Goal: Communication & Community: Share content

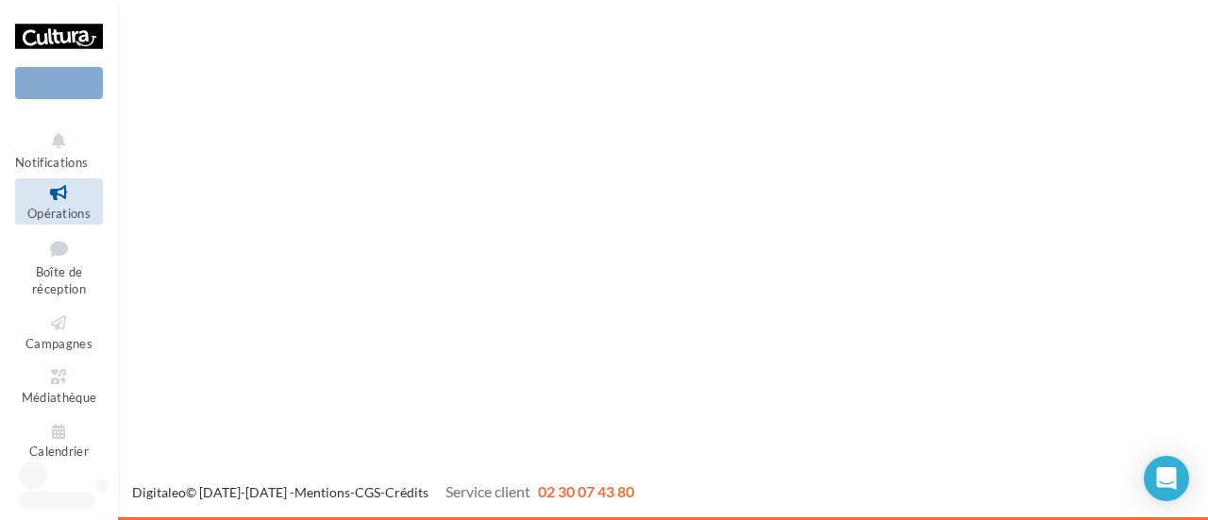
click at [336, 111] on div "Nouvelle campagne Notifications Opérations Boîte de réception" at bounding box center [604, 260] width 1208 height 520
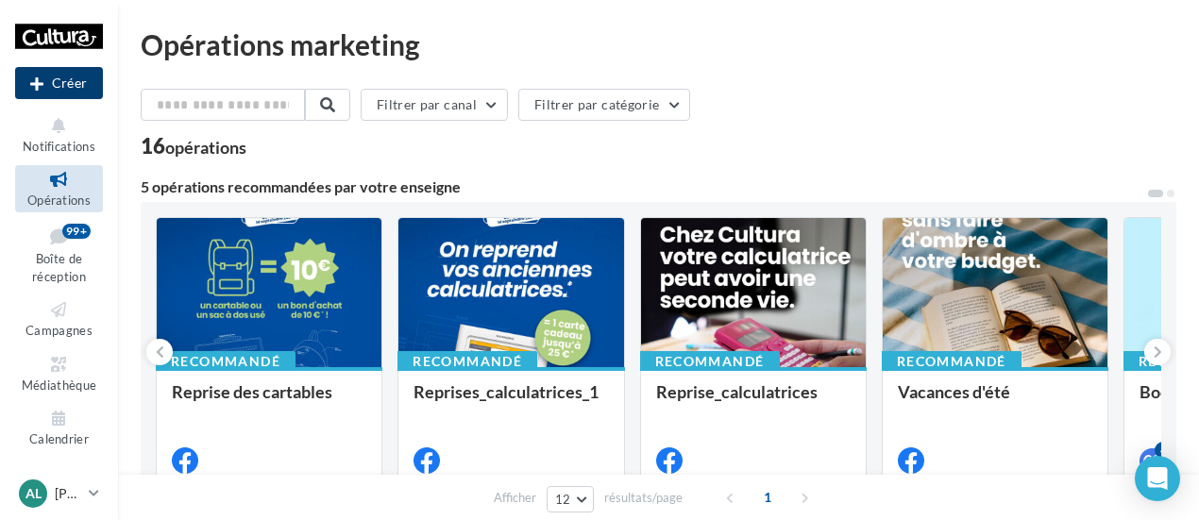
click at [64, 78] on button "Créer" at bounding box center [59, 83] width 88 height 32
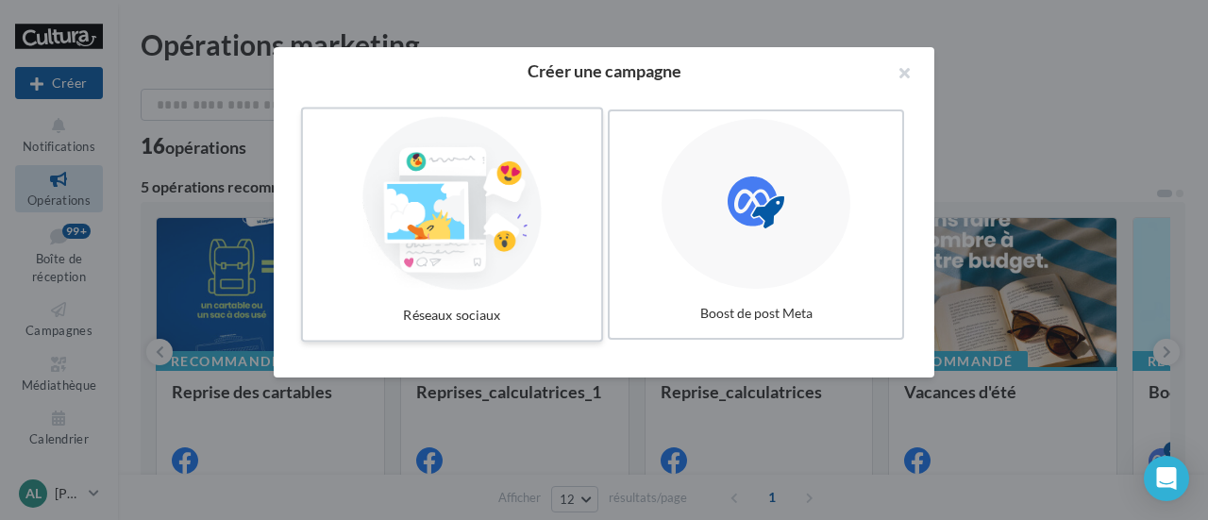
click at [457, 205] on div at bounding box center [451, 204] width 283 height 174
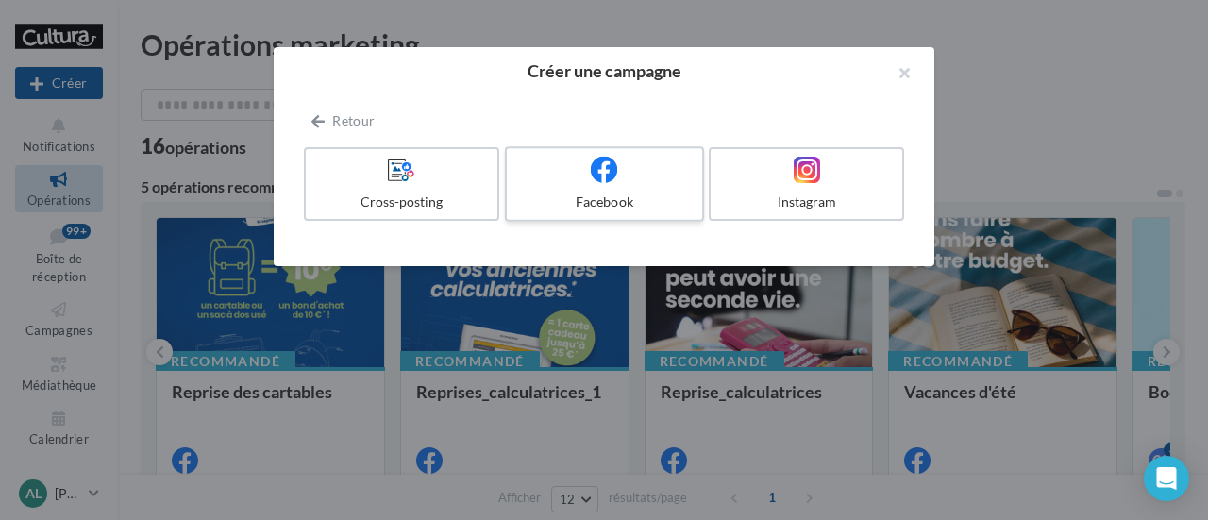
click at [604, 201] on div "Facebook" at bounding box center [603, 202] width 179 height 19
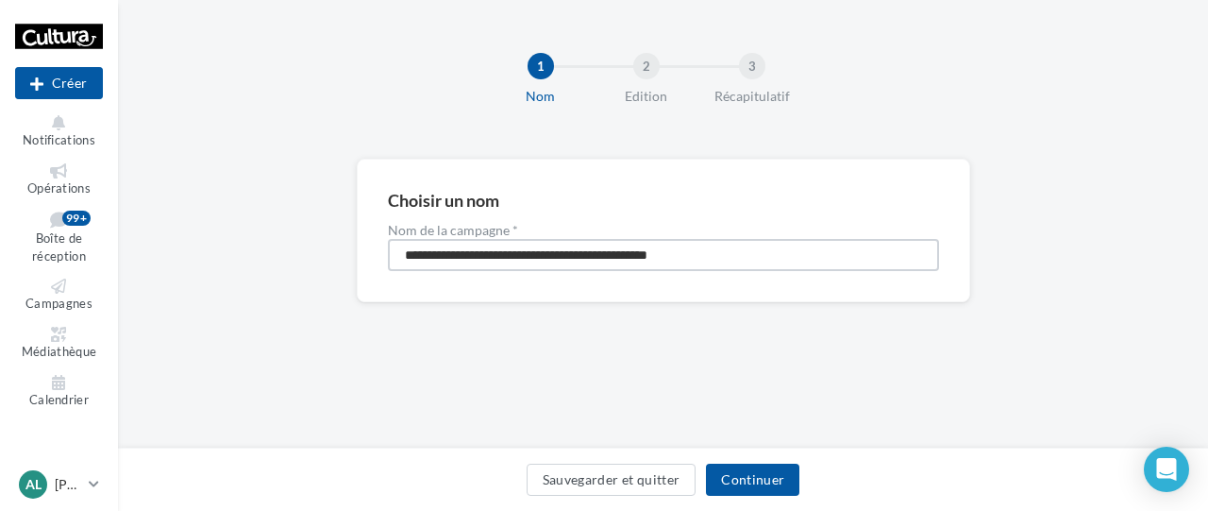
click at [620, 252] on input "**********" at bounding box center [663, 255] width 551 height 32
click at [600, 260] on input "**********" at bounding box center [663, 255] width 551 height 32
type input "**********"
click at [736, 484] on button "Continuer" at bounding box center [752, 479] width 93 height 32
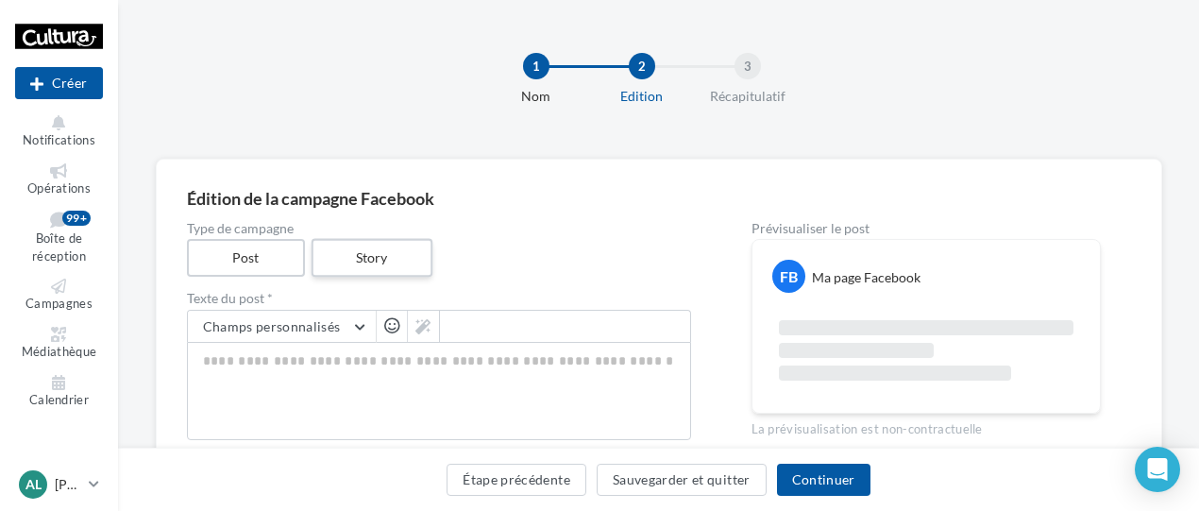
click at [372, 265] on label "Story" at bounding box center [371, 258] width 121 height 39
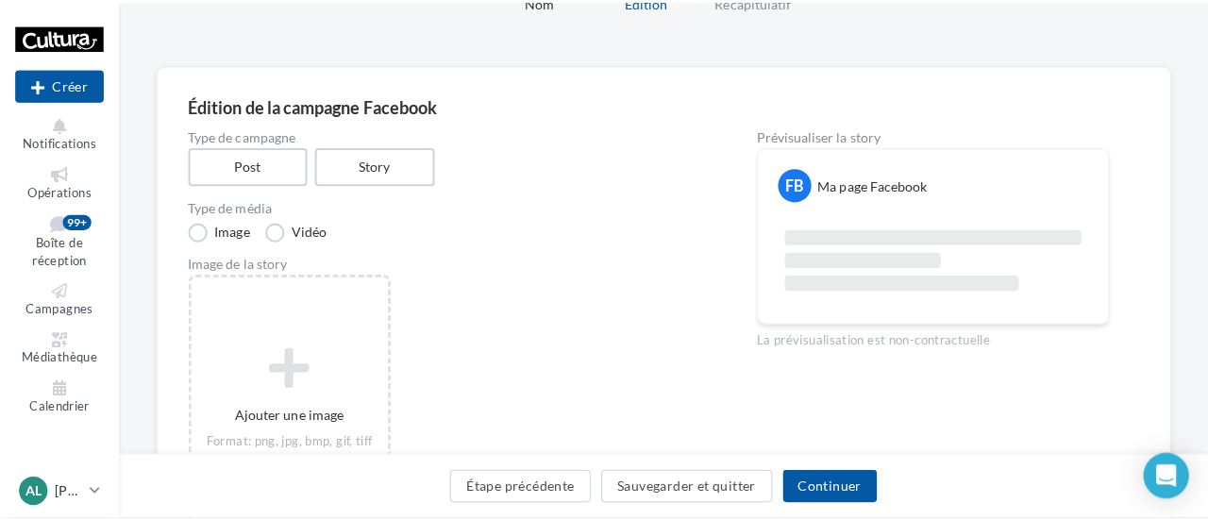
scroll to position [189, 0]
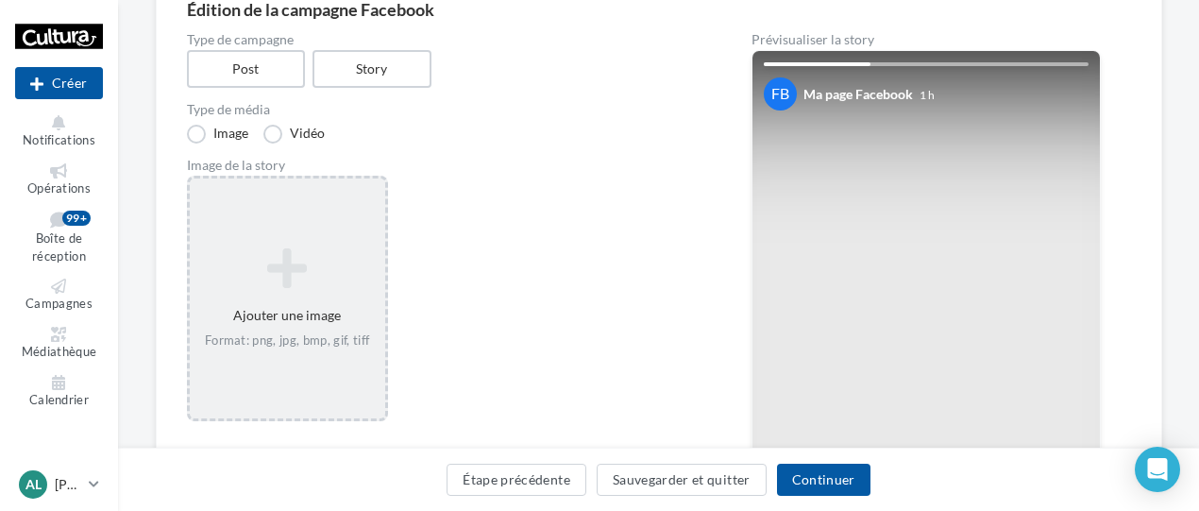
click at [298, 305] on div "Ajouter une image Format: png, jpg, bmp, gif, tiff" at bounding box center [287, 298] width 195 height 121
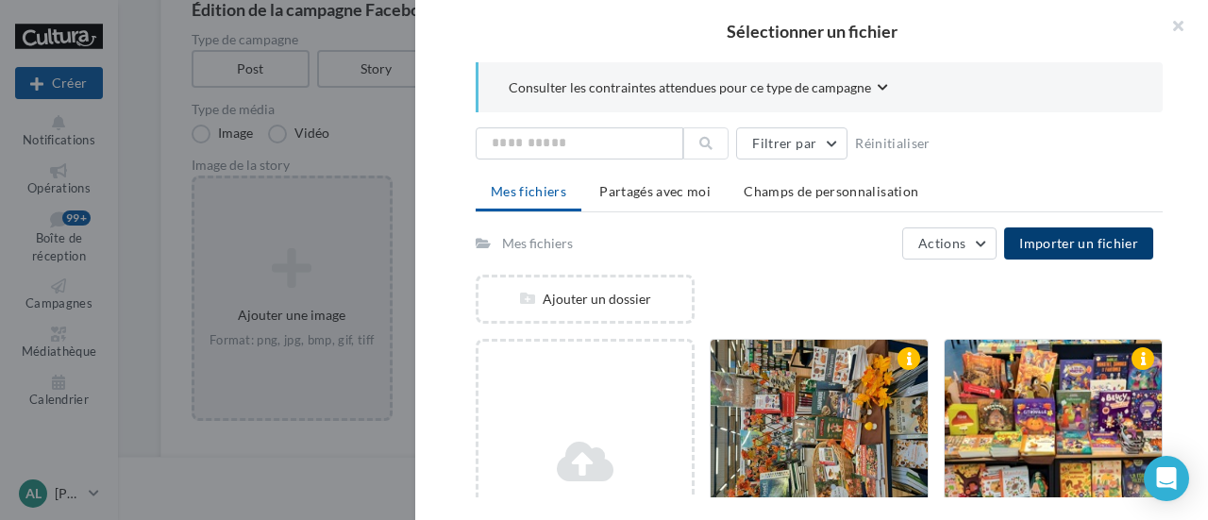
click at [1119, 251] on button "Importer un fichier" at bounding box center [1078, 243] width 149 height 32
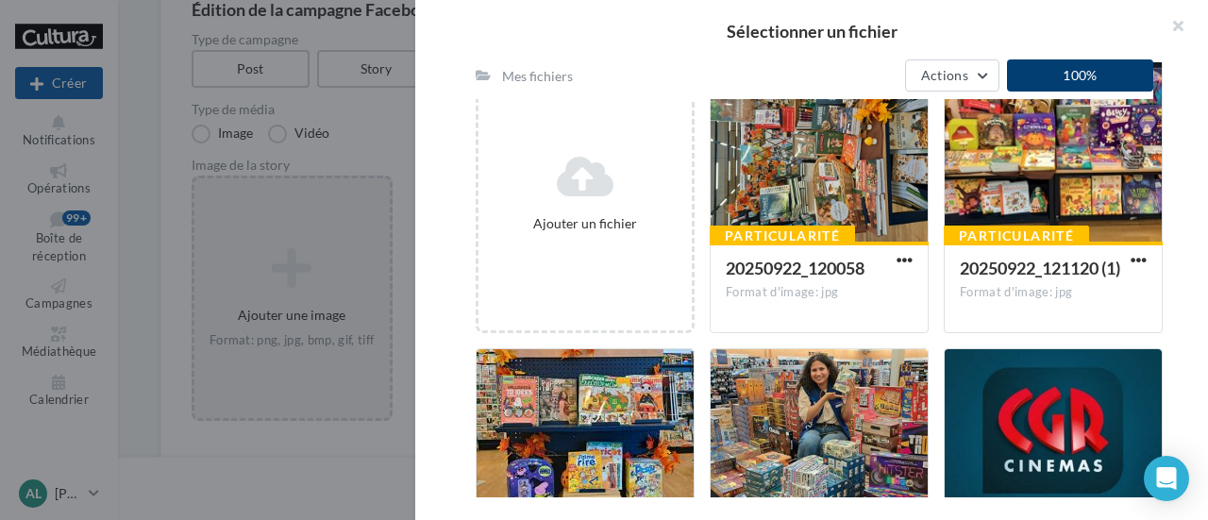
scroll to position [0, 0]
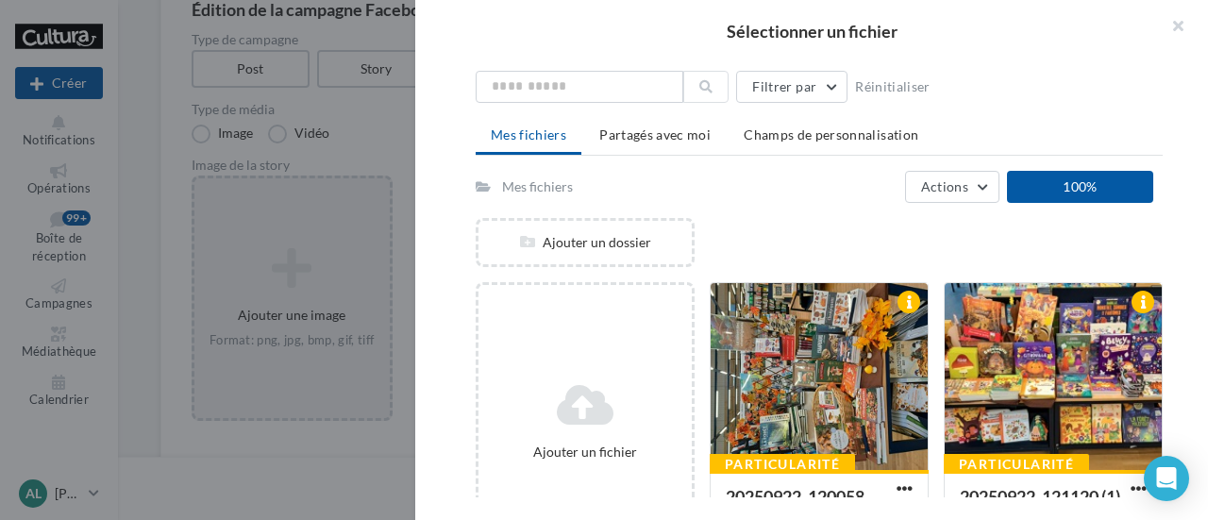
scroll to position [94, 0]
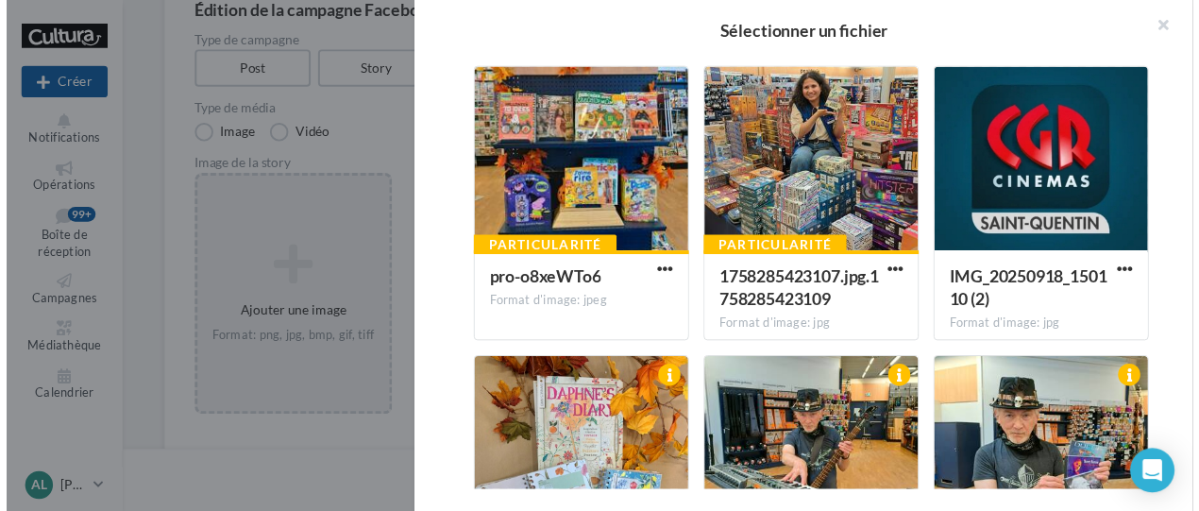
scroll to position [0, 0]
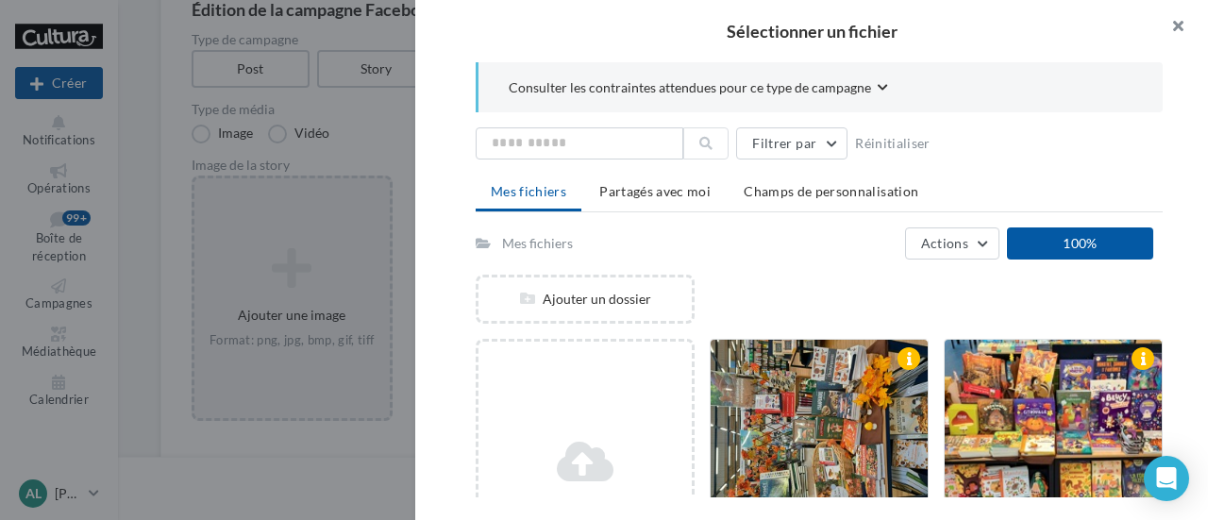
click at [1176, 23] on button "button" at bounding box center [1169, 28] width 75 height 57
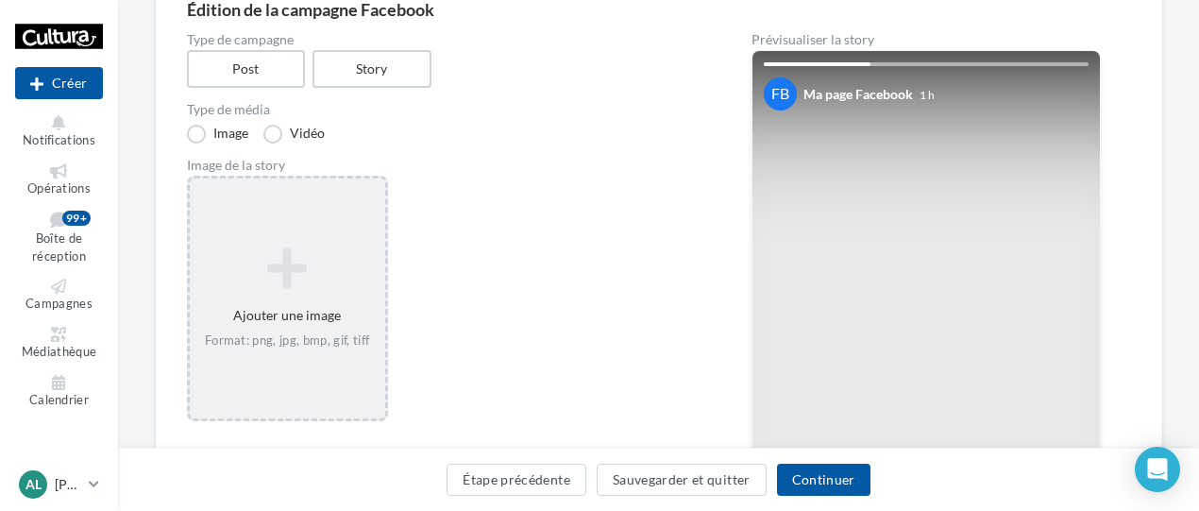
click at [576, 227] on div "Ajouter une image Format: png, jpg, bmp, gif, tiff" at bounding box center [446, 308] width 519 height 265
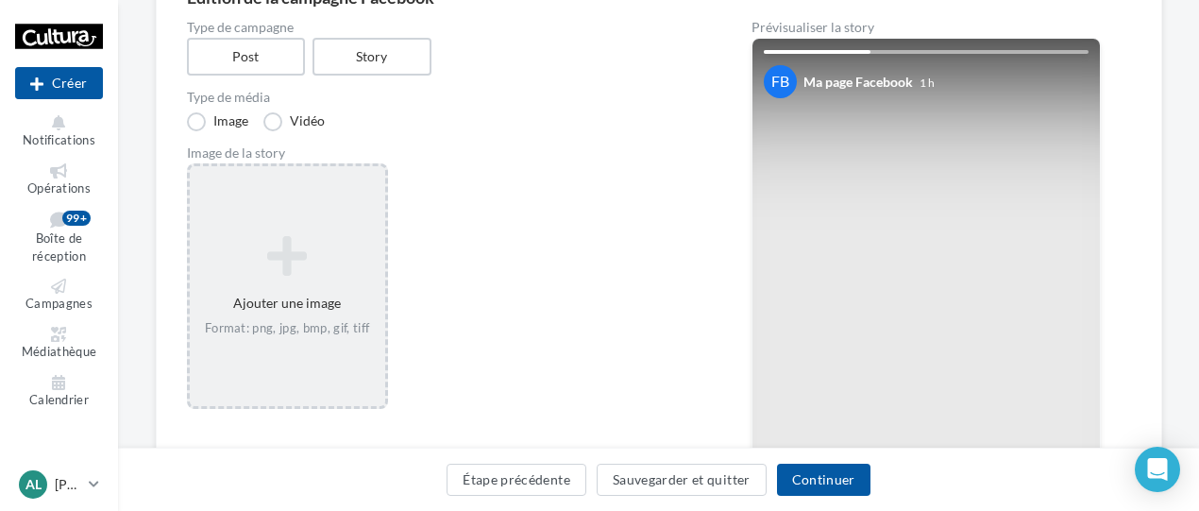
scroll to position [57, 0]
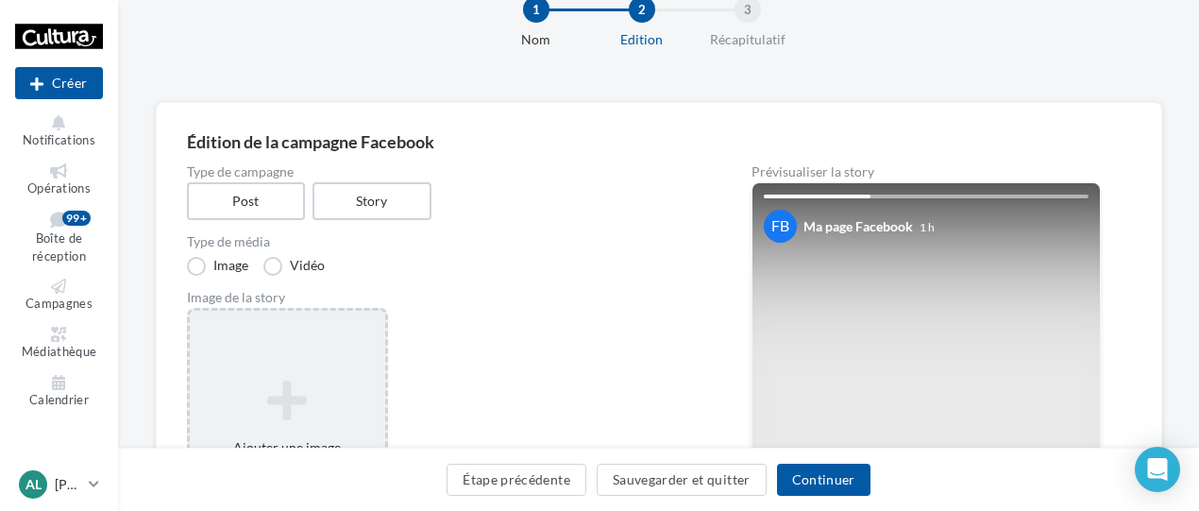
click at [678, 252] on div "Type de média Image Vidéo" at bounding box center [439, 255] width 504 height 41
click at [514, 486] on button "Étape précédente" at bounding box center [516, 479] width 140 height 32
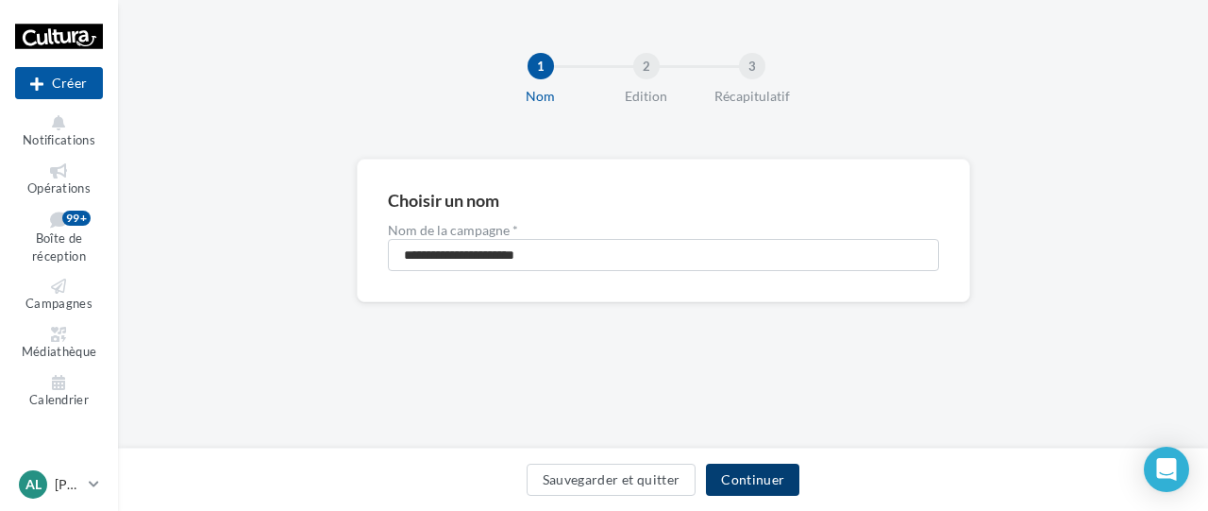
click at [752, 484] on button "Continuer" at bounding box center [752, 479] width 93 height 32
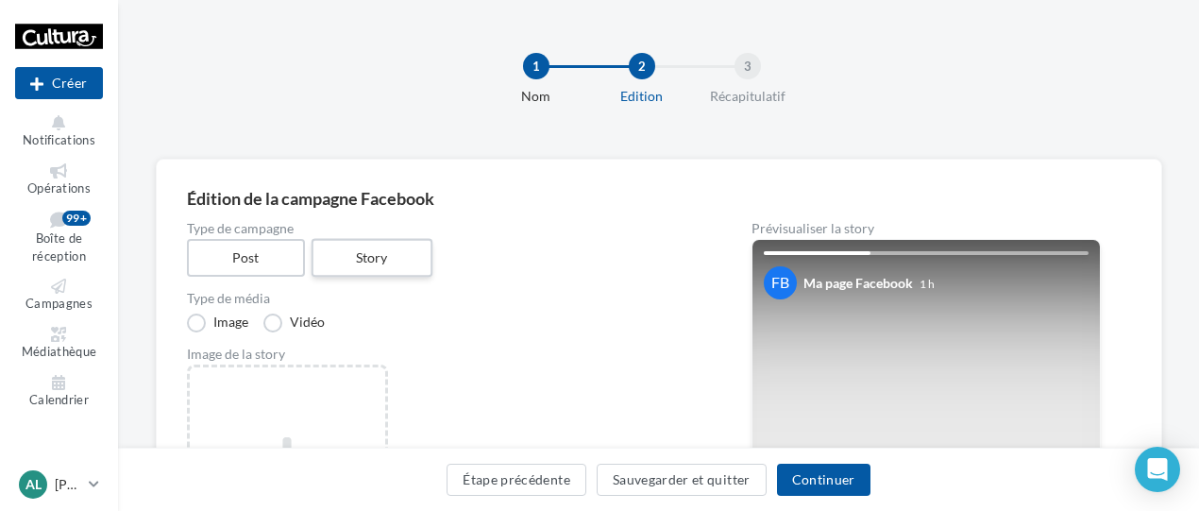
click at [364, 257] on label "Story" at bounding box center [371, 258] width 121 height 39
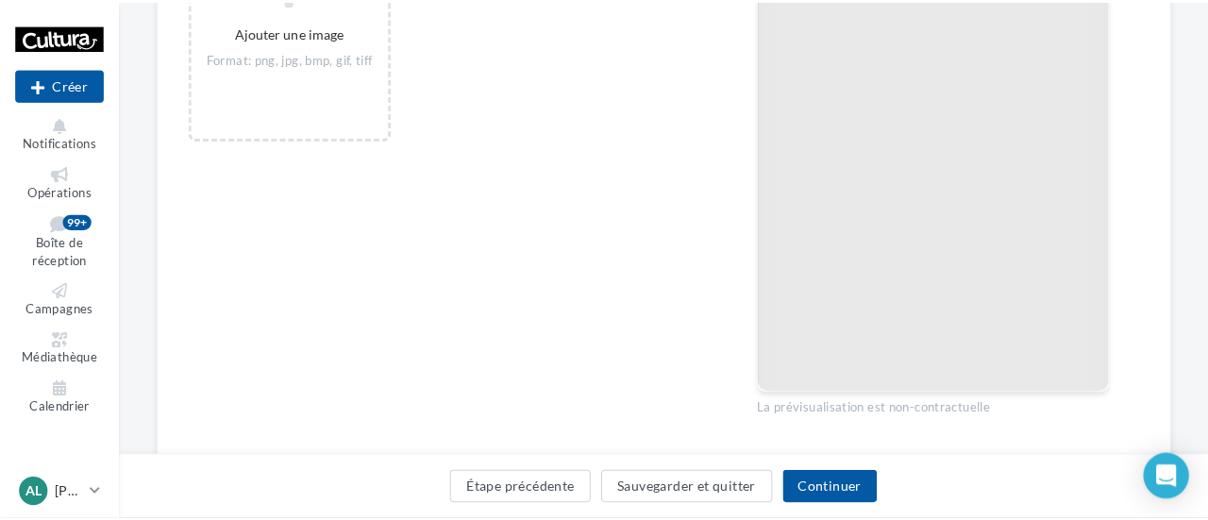
scroll to position [189, 0]
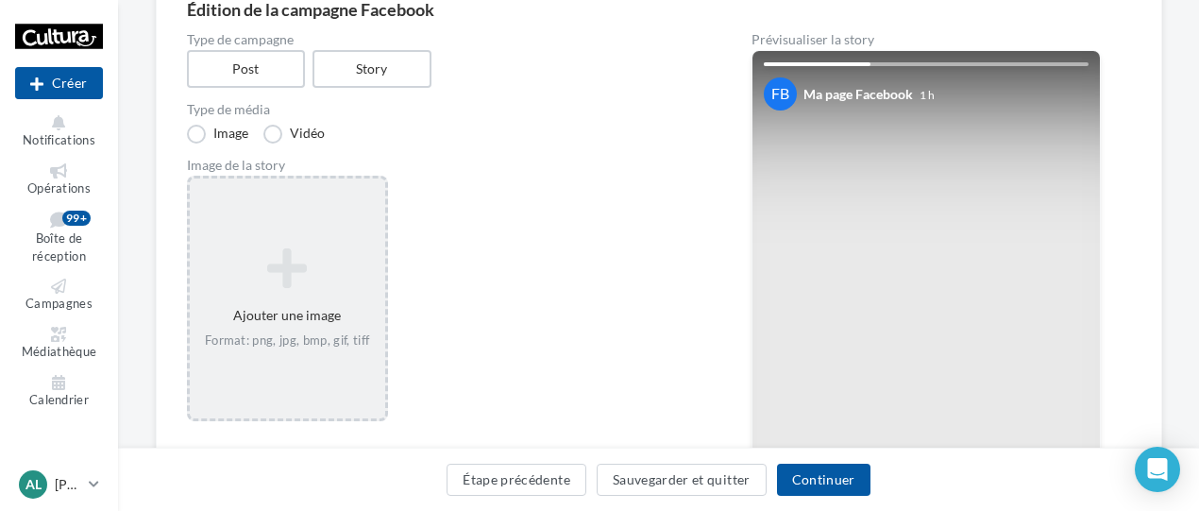
click at [338, 274] on icon at bounding box center [287, 267] width 180 height 45
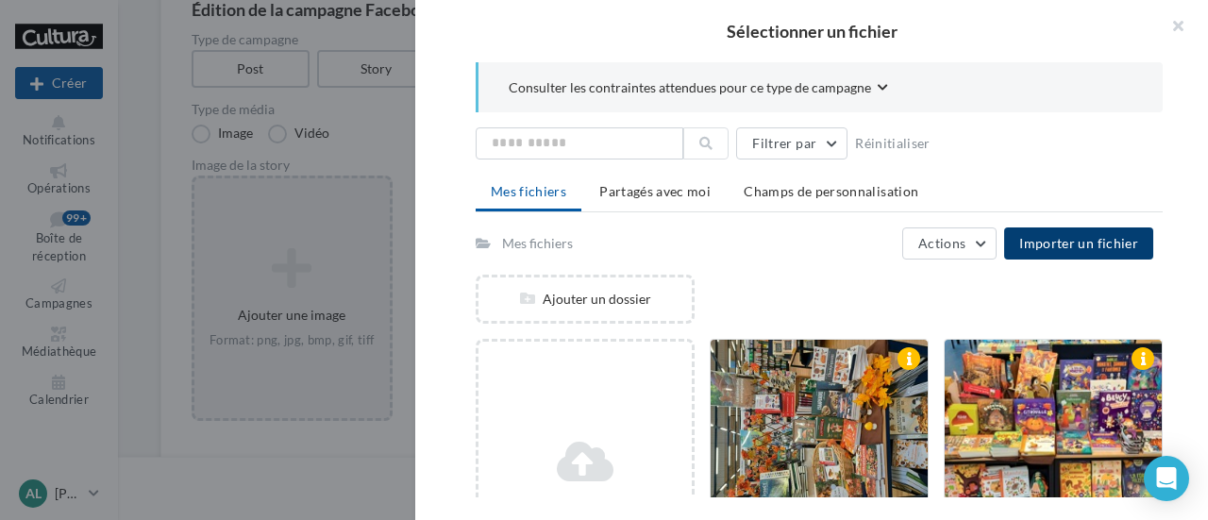
click at [1069, 251] on button "Importer un fichier" at bounding box center [1078, 243] width 149 height 32
click at [747, 270] on div at bounding box center [819, 404] width 687 height 459
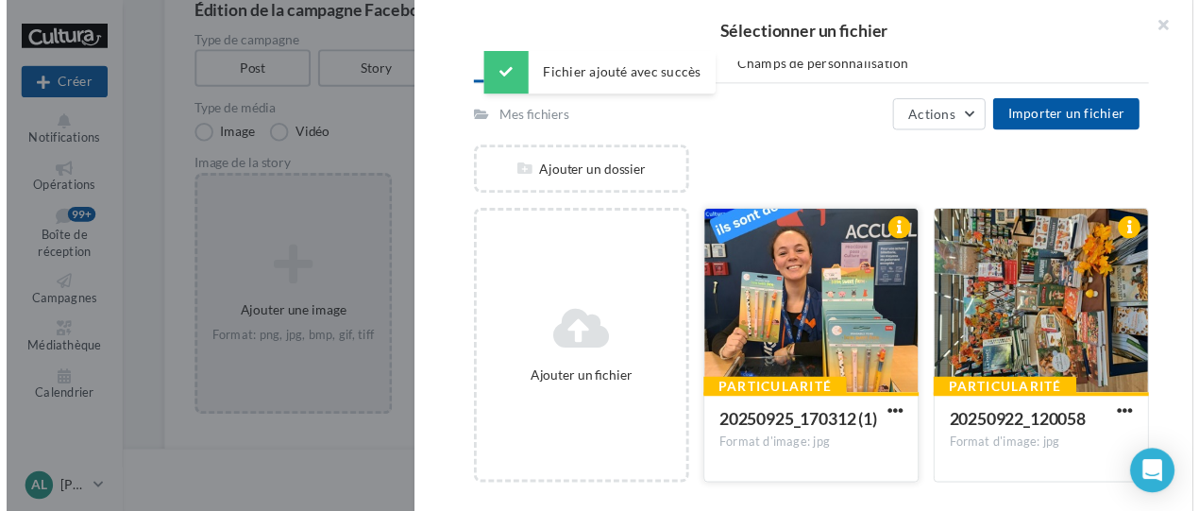
scroll to position [134, 0]
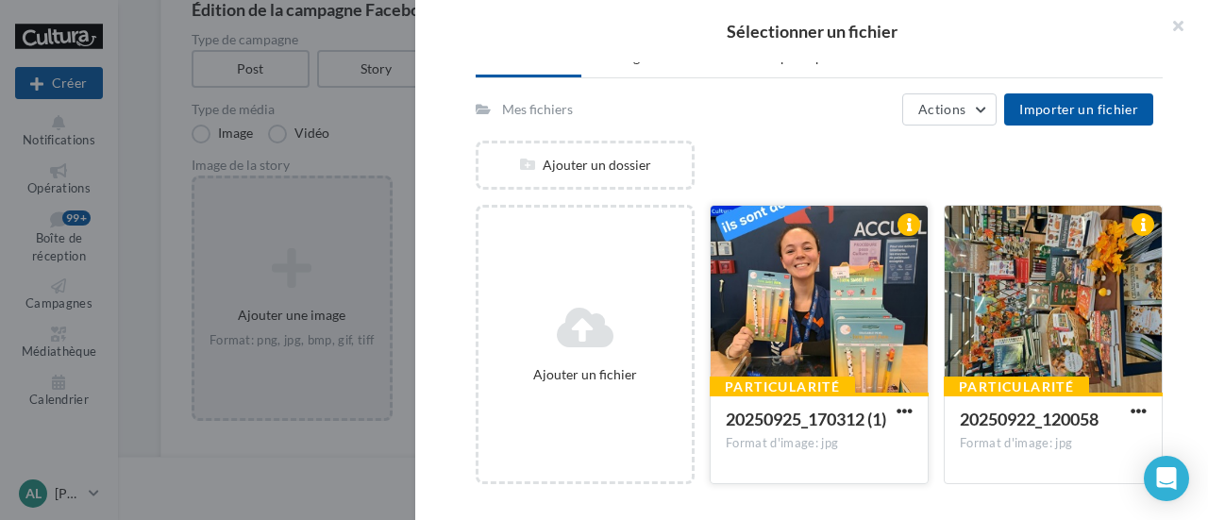
click at [815, 341] on div at bounding box center [819, 300] width 217 height 189
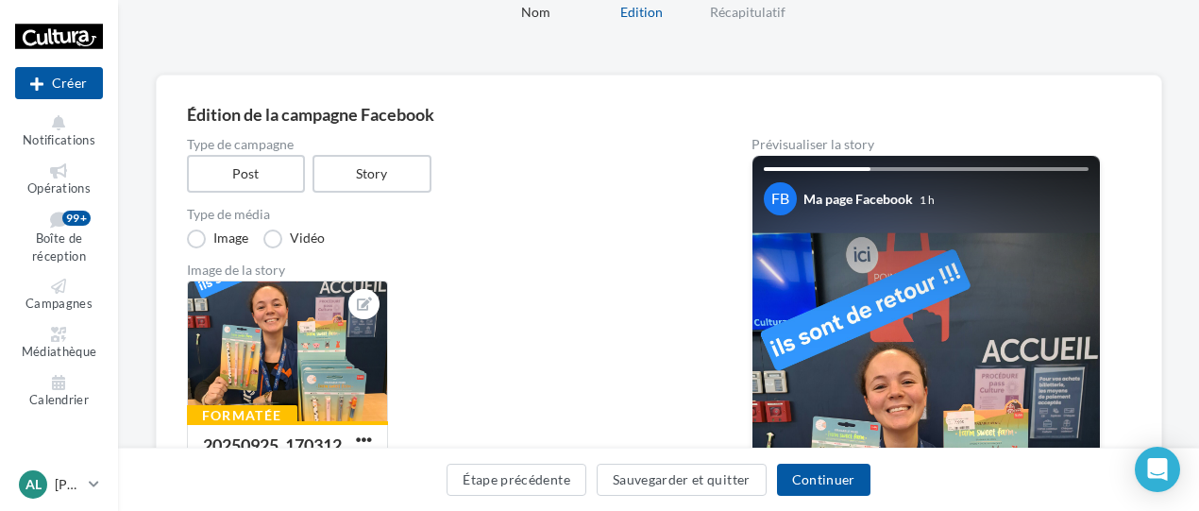
scroll to position [189, 0]
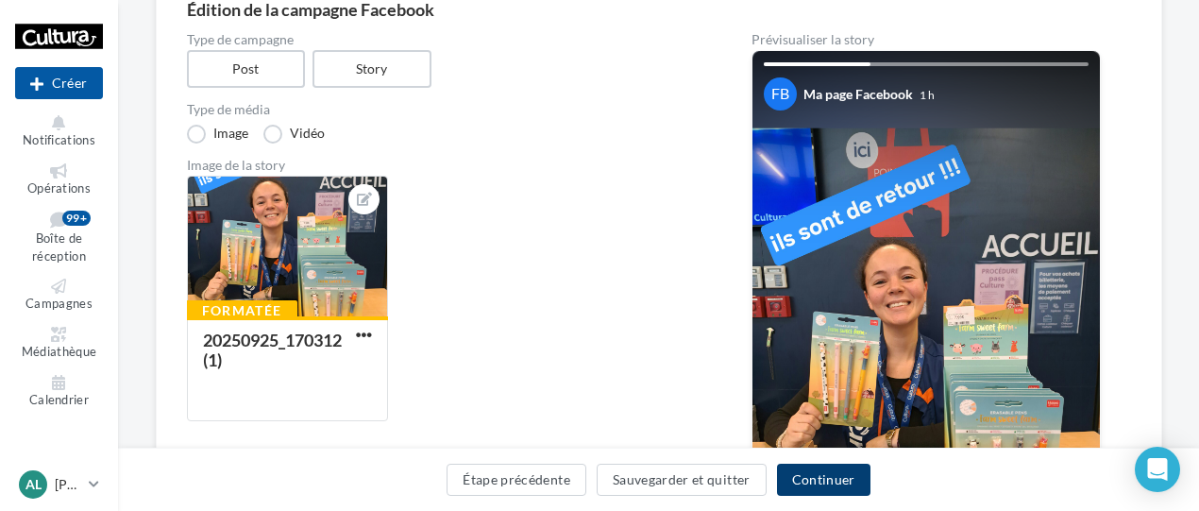
click at [806, 482] on button "Continuer" at bounding box center [823, 479] width 93 height 32
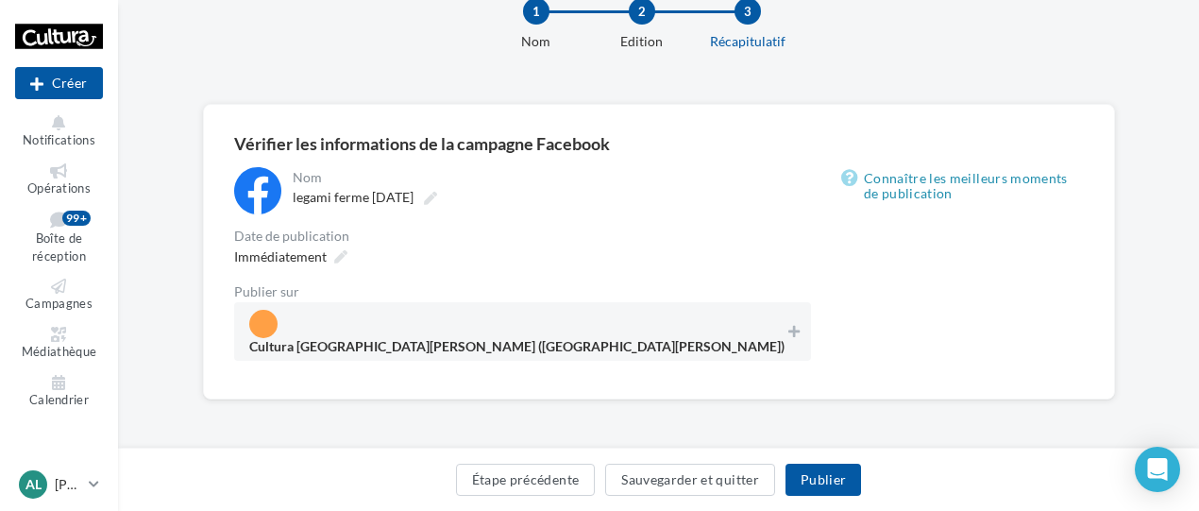
scroll to position [40, 0]
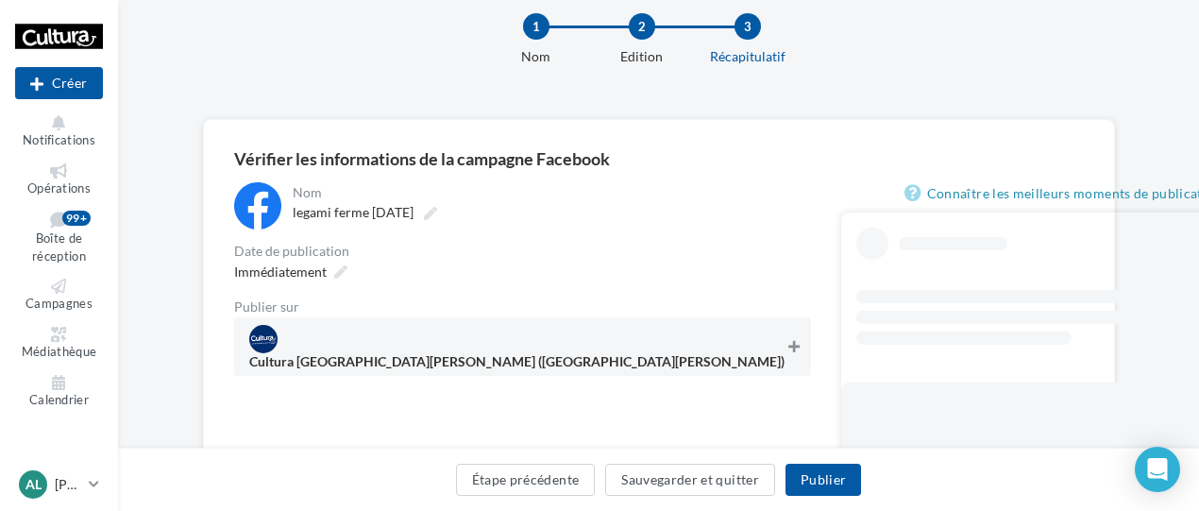
click at [788, 341] on icon at bounding box center [793, 346] width 11 height 13
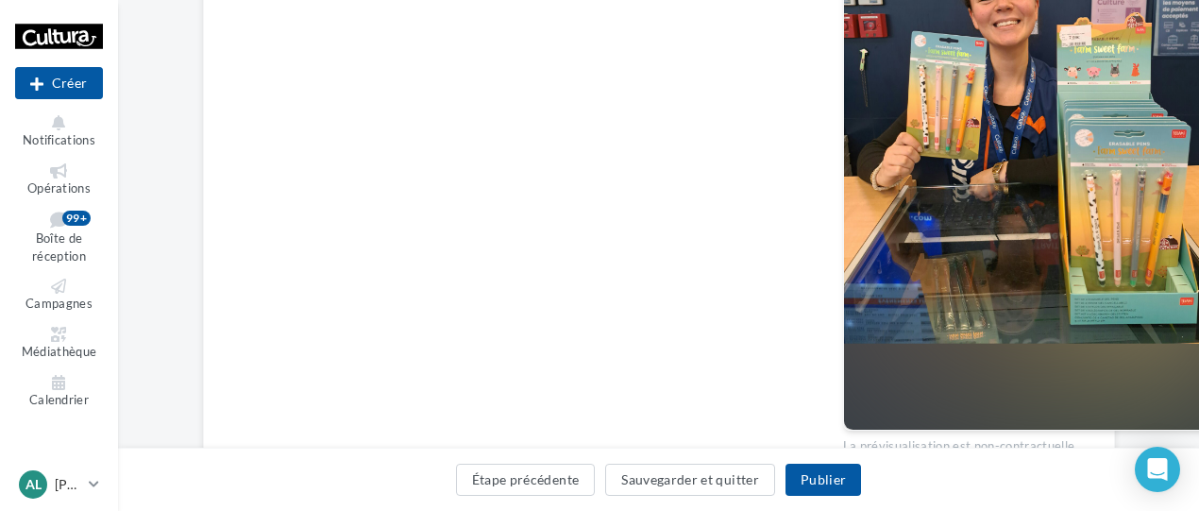
scroll to position [597, 0]
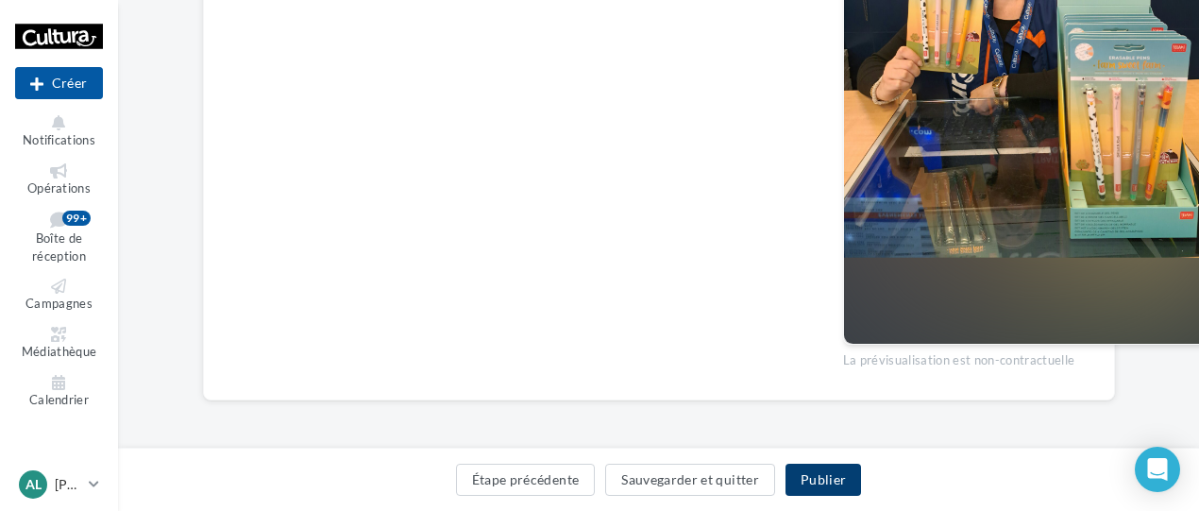
click at [819, 484] on button "Publier" at bounding box center [822, 479] width 75 height 32
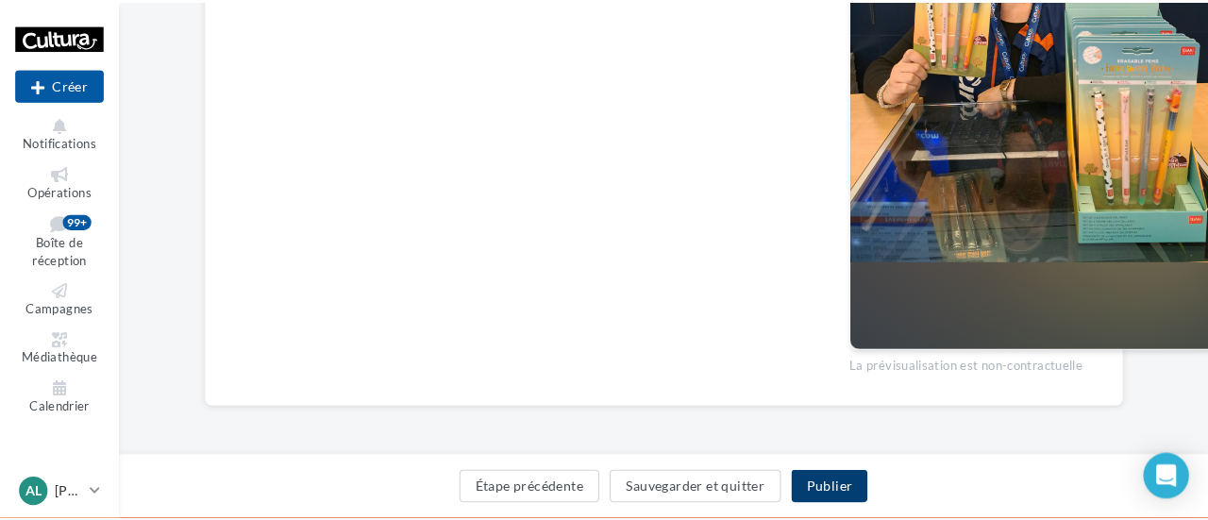
scroll to position [588, 0]
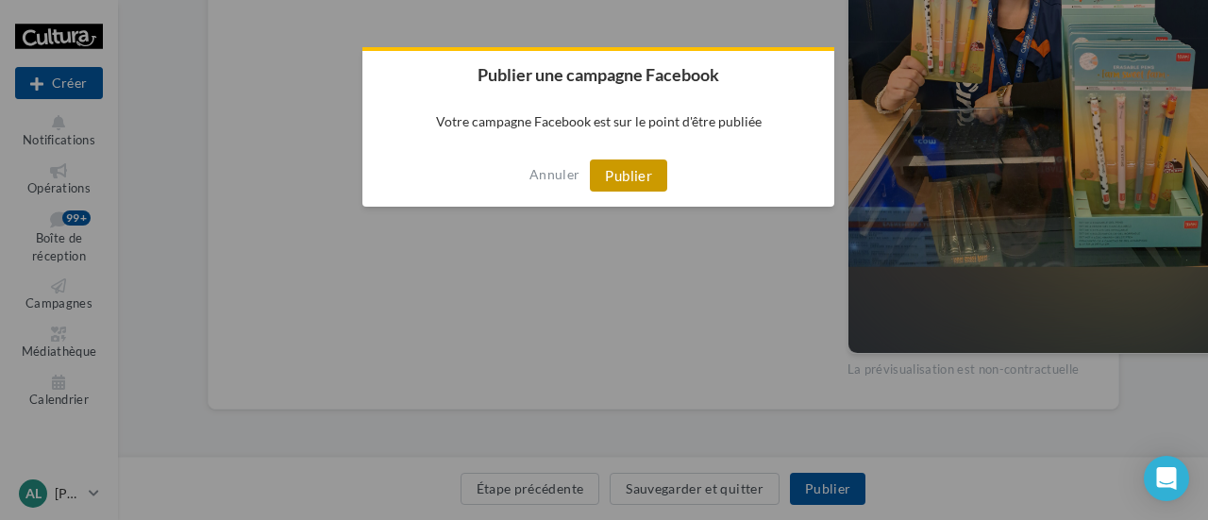
click at [627, 180] on button "Publier" at bounding box center [628, 175] width 77 height 32
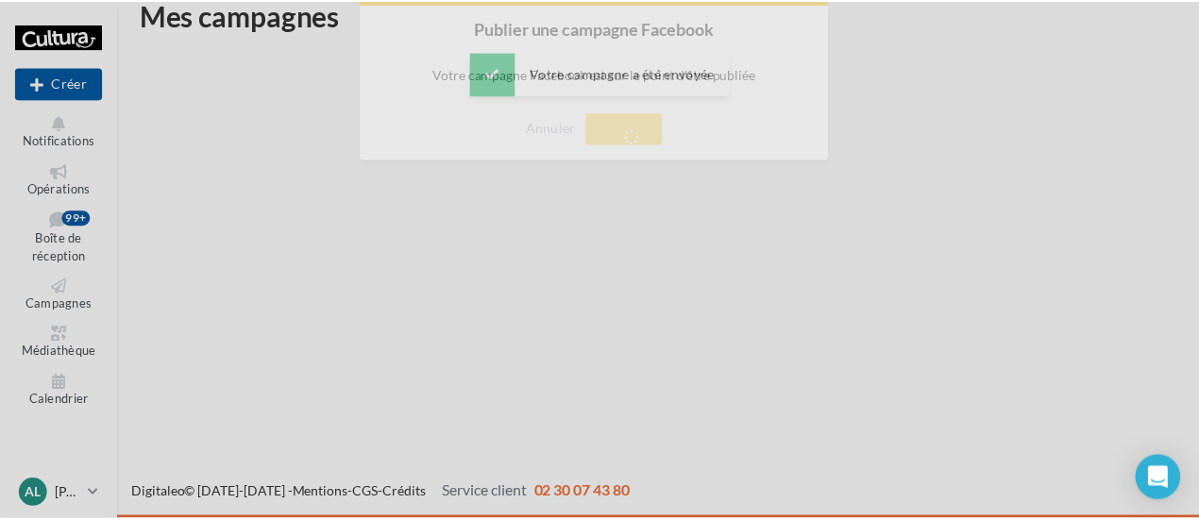
scroll to position [30, 0]
